Goal: Task Accomplishment & Management: Use online tool/utility

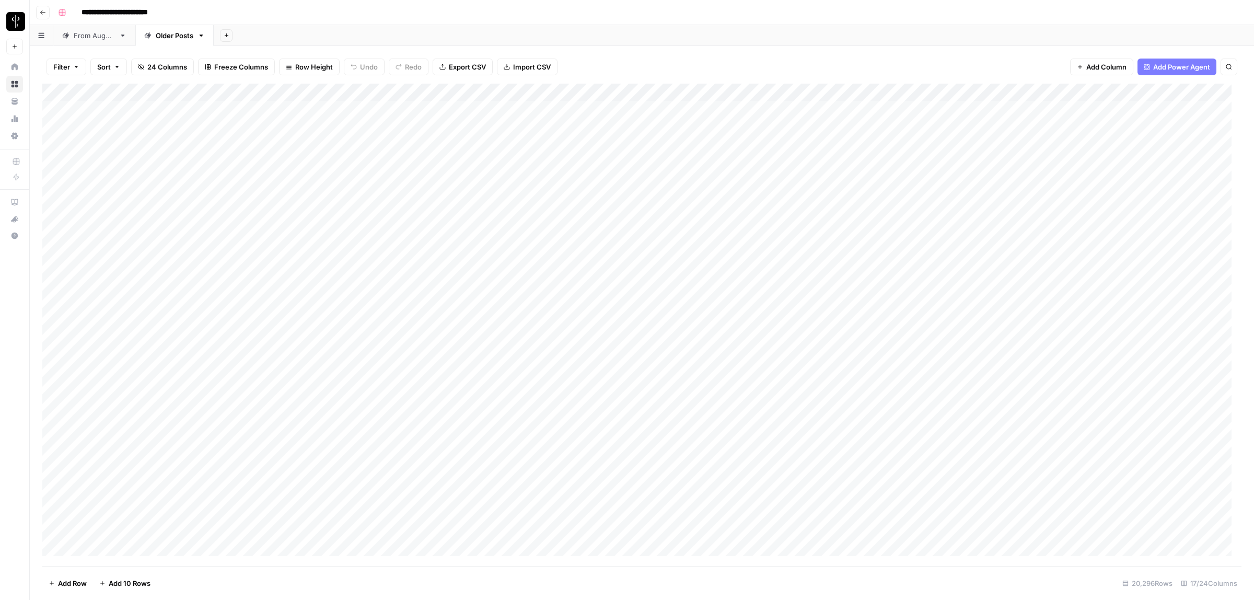
click at [77, 38] on div "From [DATE]" at bounding box center [94, 35] width 41 height 10
click at [73, 66] on icon "button" at bounding box center [76, 67] width 6 height 6
click at [125, 119] on input "text" at bounding box center [123, 122] width 114 height 10
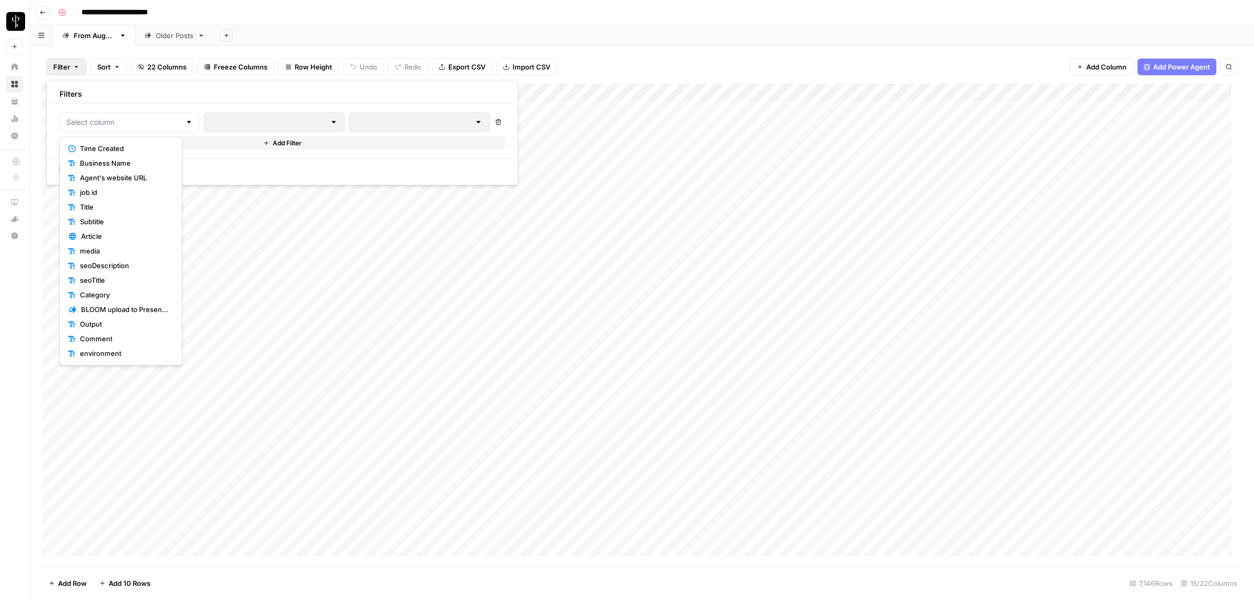
scroll to position [87, 0]
click at [108, 312] on span "Status" at bounding box center [124, 310] width 89 height 10
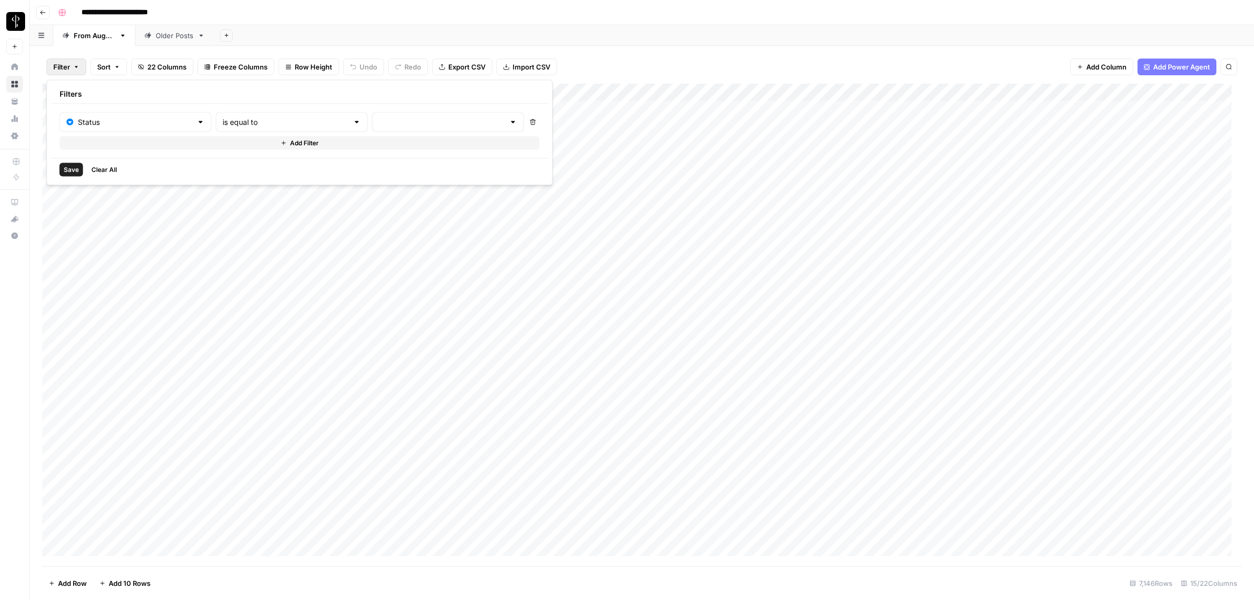
click at [231, 114] on div "is equal to" at bounding box center [292, 122] width 152 height 20
click at [224, 165] on span "is not equal to" at bounding box center [263, 163] width 112 height 10
type input "is not equal to"
click at [379, 121] on input "text" at bounding box center [442, 122] width 126 height 10
click at [399, 145] on span "Posted" at bounding box center [408, 148] width 100 height 10
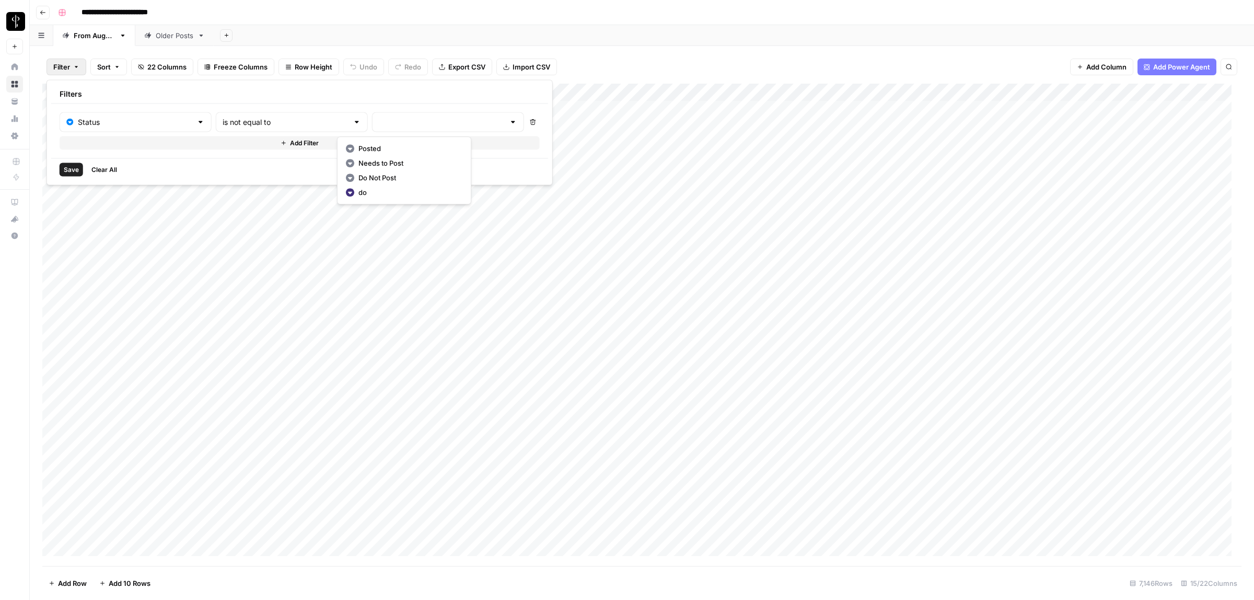
type input "Posted"
click at [282, 144] on icon "button" at bounding box center [285, 143] width 6 height 6
click at [155, 145] on input "text" at bounding box center [129, 146] width 127 height 10
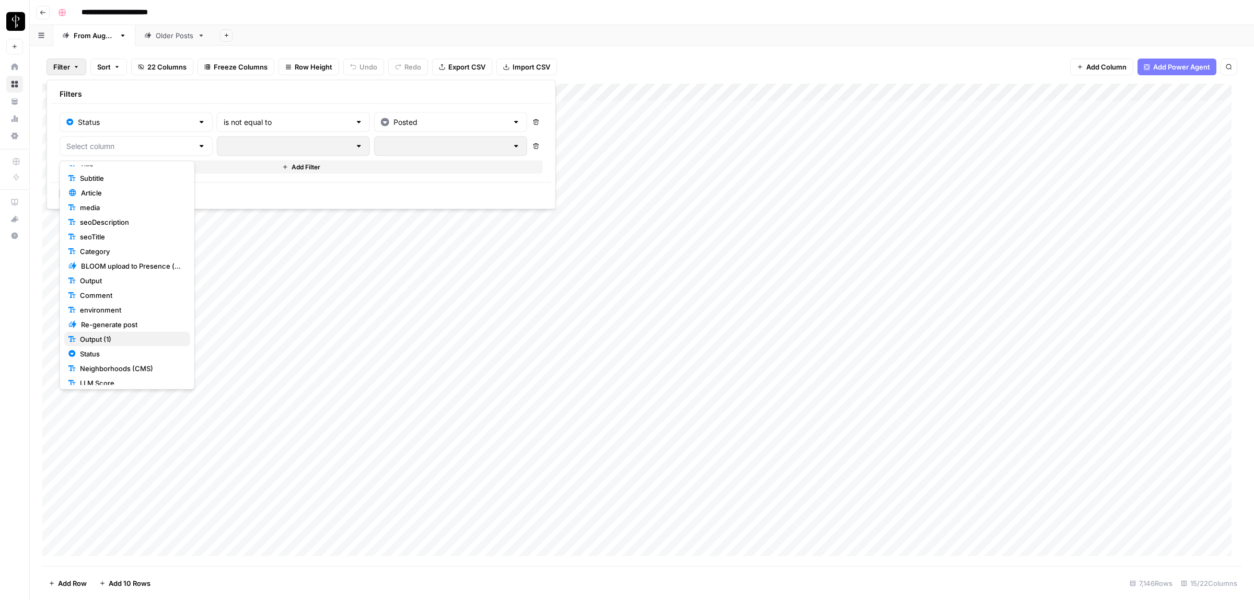
scroll to position [68, 0]
click at [97, 353] on span "Status" at bounding box center [131, 353] width 102 height 10
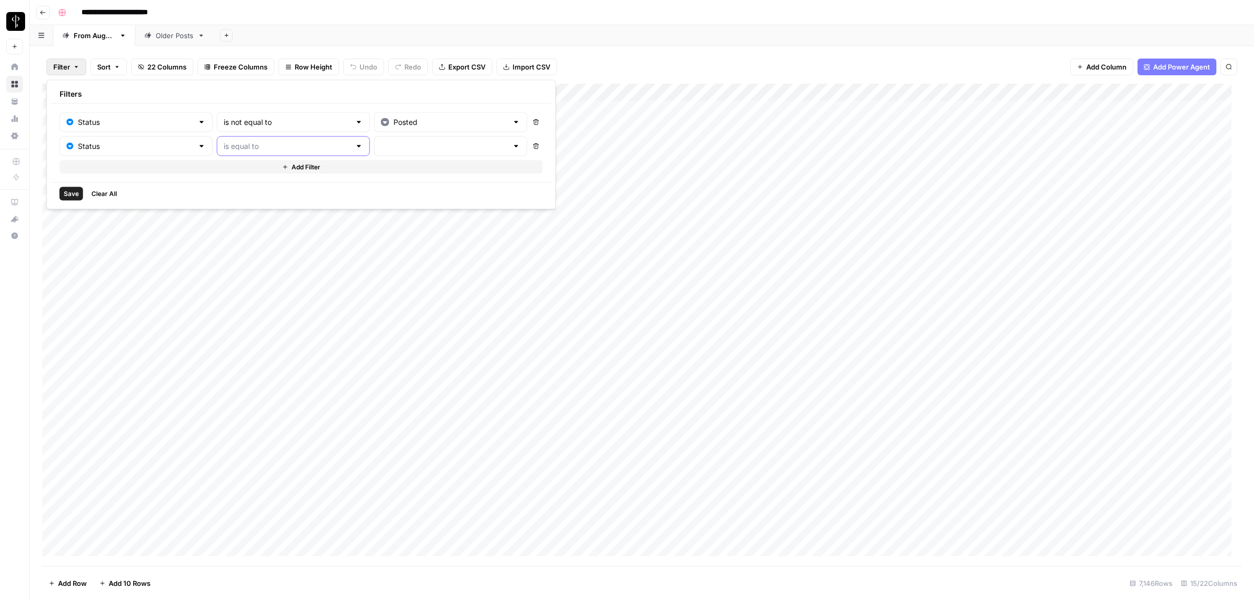
click at [257, 144] on input "text" at bounding box center [287, 146] width 127 height 10
click at [268, 188] on span "is not equal to" at bounding box center [264, 187] width 113 height 10
type input "is not equal to"
click at [381, 149] on input "text" at bounding box center [444, 146] width 127 height 10
click at [403, 183] on span "Needs to Post" at bounding box center [410, 187] width 101 height 10
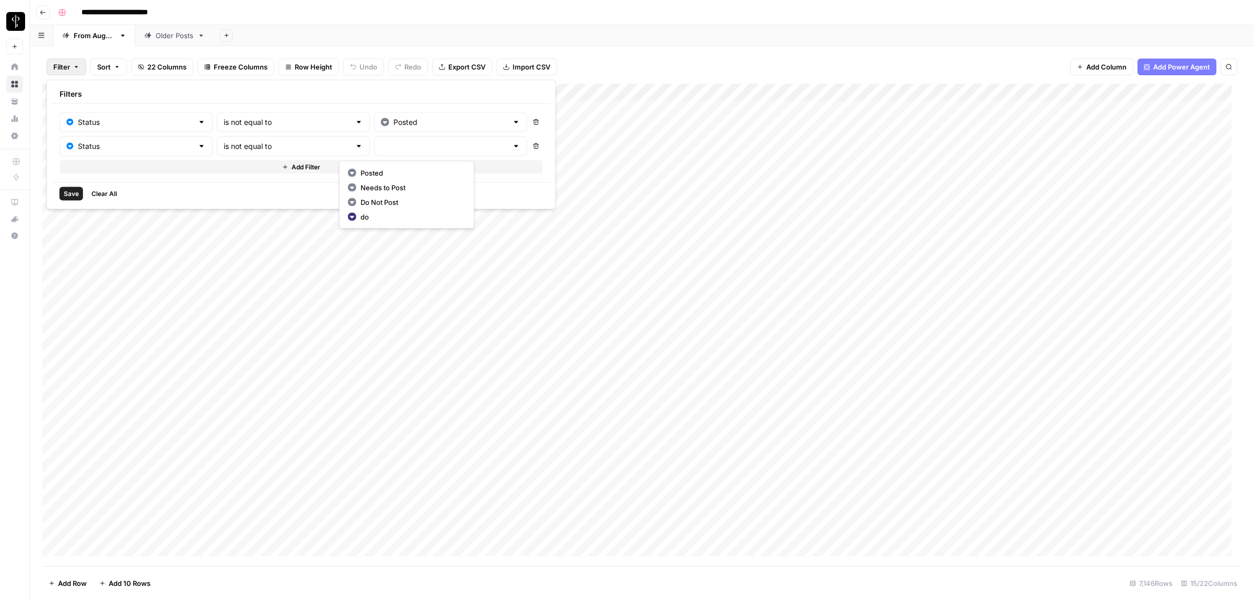
type input "Needs to Post"
click at [216, 168] on button "Add Filter" at bounding box center [301, 167] width 483 height 14
click at [173, 174] on input "text" at bounding box center [129, 170] width 127 height 10
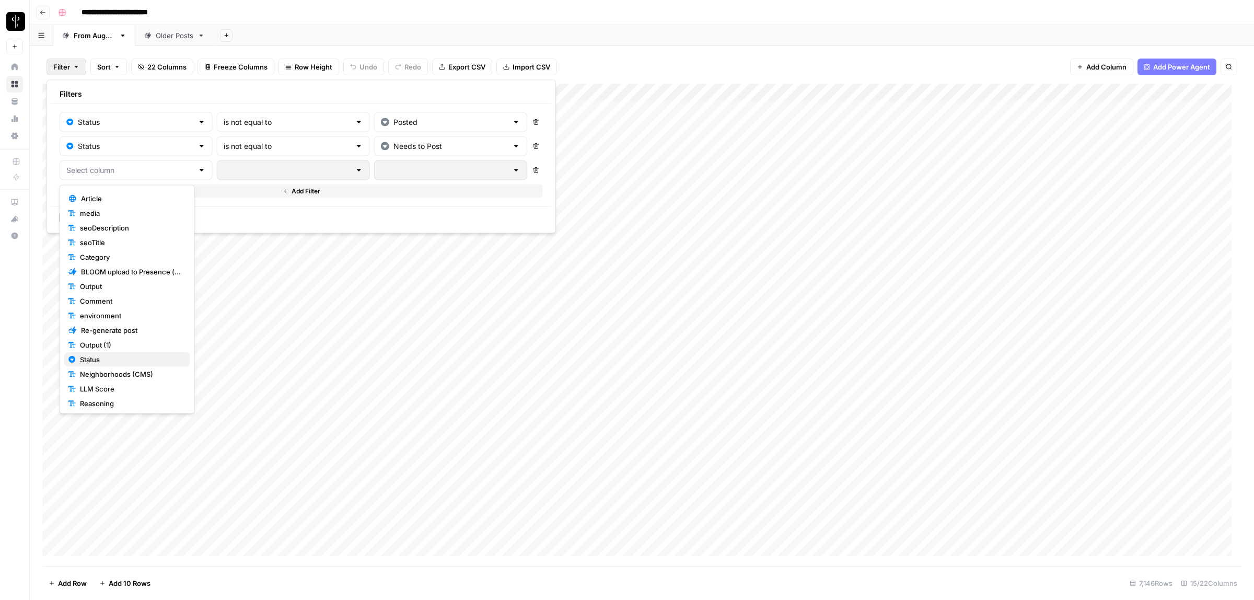
scroll to position [87, 0]
click at [102, 354] on span "Status" at bounding box center [131, 359] width 102 height 10
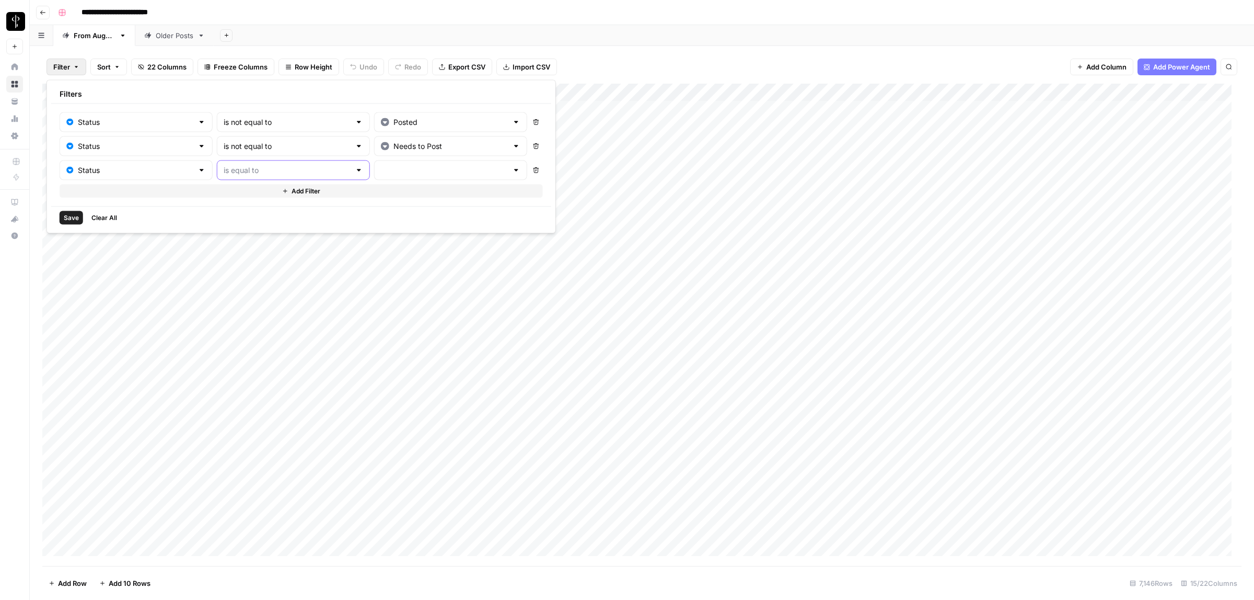
click at [244, 167] on input "text" at bounding box center [287, 170] width 127 height 10
click at [256, 210] on span "is not equal to" at bounding box center [264, 211] width 113 height 10
type input "is not equal to"
click at [381, 172] on input "text" at bounding box center [444, 170] width 127 height 10
click at [387, 223] on span "Do Not Post" at bounding box center [410, 226] width 101 height 10
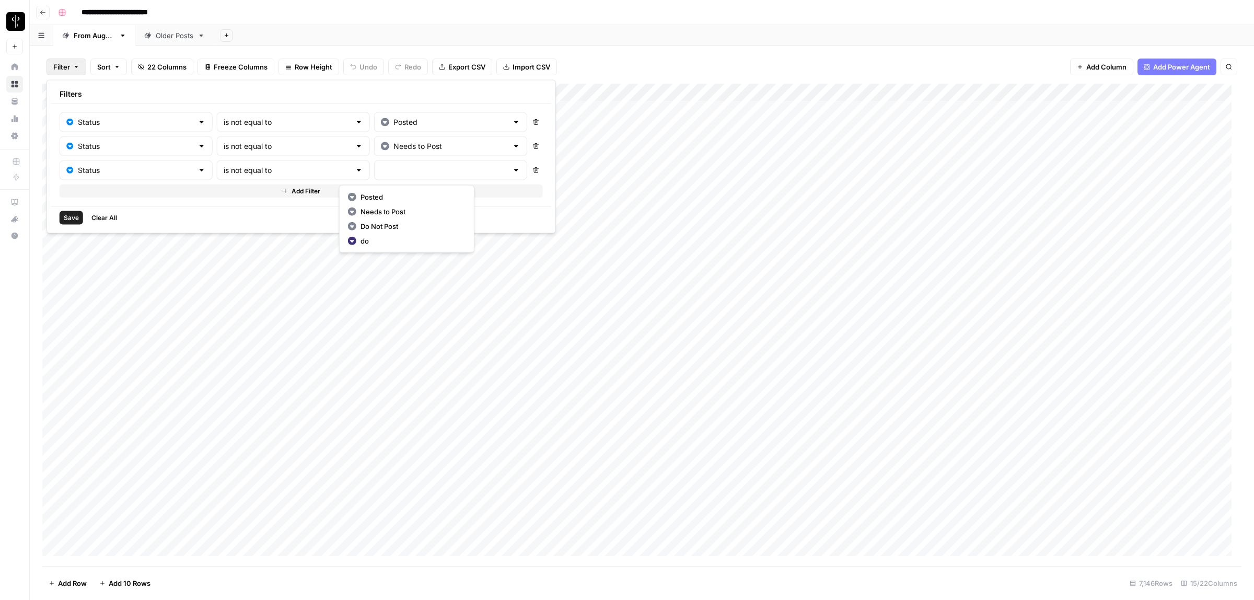
type input "Do Not Post"
click at [68, 221] on span "Save" at bounding box center [71, 217] width 15 height 9
